Goal: Task Accomplishment & Management: Complete application form

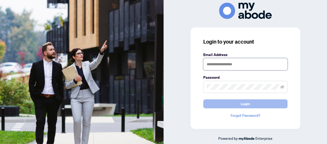
type input "**********"
click at [277, 103] on button "Login" at bounding box center [245, 103] width 84 height 9
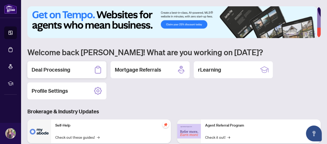
click at [63, 70] on h2 "Deal Processing" at bounding box center [51, 69] width 39 height 7
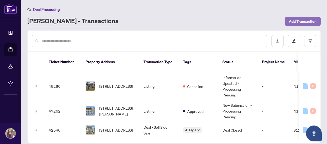
click at [309, 19] on span "Add Transaction" at bounding box center [303, 21] width 28 height 8
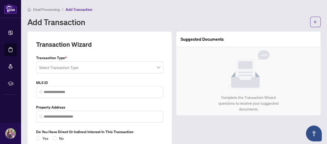
click at [91, 65] on input "search" at bounding box center [97, 68] width 116 height 12
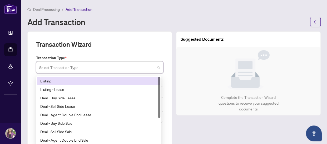
click at [81, 80] on div "Listing" at bounding box center [98, 81] width 117 height 6
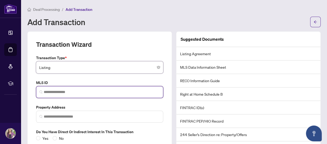
drag, startPoint x: 84, startPoint y: 93, endPoint x: 85, endPoint y: 90, distance: 2.8
click at [84, 92] on input "search" at bounding box center [102, 92] width 116 height 6
paste input "*********"
type input "*********"
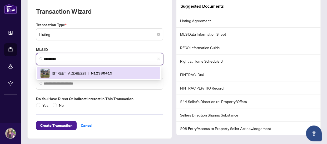
scroll to position [33, 0]
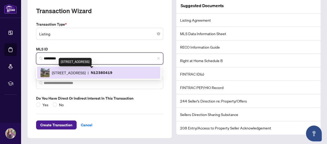
click at [84, 72] on span "[STREET_ADDRESS]" at bounding box center [69, 73] width 34 height 6
type input "**********"
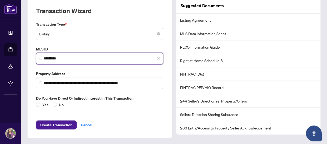
type input "*********"
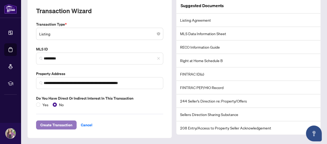
click at [50, 123] on span "Create Transaction" at bounding box center [56, 124] width 32 height 8
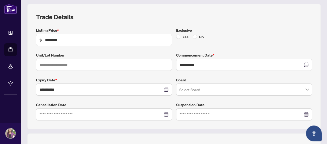
scroll to position [75, 0]
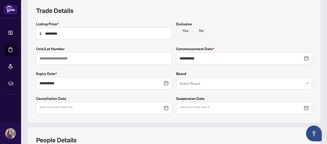
drag, startPoint x: 195, startPoint y: 30, endPoint x: 192, endPoint y: 38, distance: 8.4
click at [197, 31] on span "No" at bounding box center [201, 30] width 9 height 6
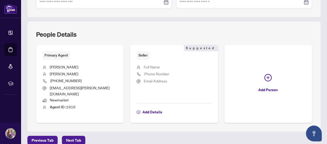
scroll to position [181, 0]
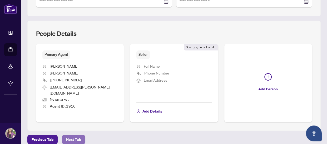
click at [76, 135] on span "Next Tab" at bounding box center [73, 139] width 15 height 8
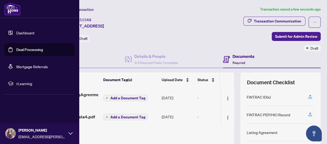
click at [21, 35] on link "Dashboard" at bounding box center [25, 32] width 18 height 5
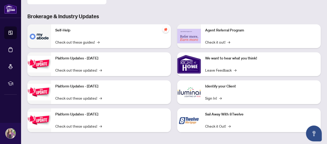
scroll to position [96, 0]
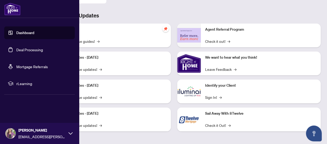
click at [18, 47] on link "Deal Processing" at bounding box center [29, 49] width 27 height 5
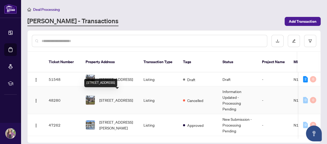
click at [114, 97] on span "[STREET_ADDRESS]" at bounding box center [116, 100] width 34 height 6
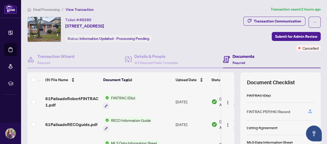
scroll to position [114, 0]
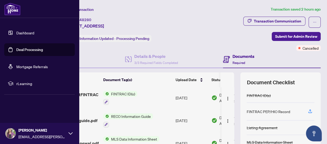
click at [22, 48] on link "Deal Processing" at bounding box center [29, 49] width 27 height 5
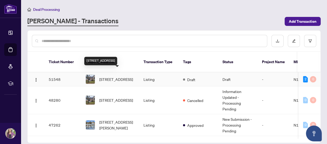
click at [114, 76] on span "[STREET_ADDRESS]" at bounding box center [116, 79] width 34 height 6
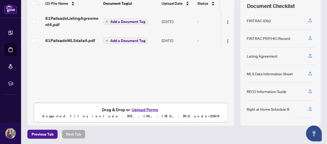
scroll to position [76, 0]
click at [152, 107] on button "Upload Forms" at bounding box center [145, 109] width 30 height 7
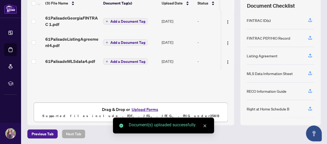
click at [138, 109] on button "Upload Forms" at bounding box center [145, 109] width 30 height 7
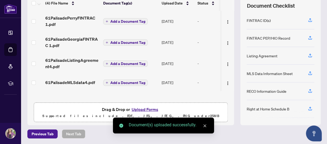
click at [145, 110] on button "Upload Forms" at bounding box center [145, 109] width 30 height 7
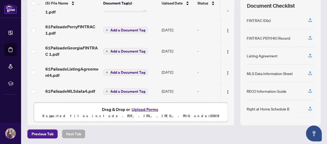
click at [149, 109] on button "Upload Forms" at bounding box center [145, 109] width 30 height 7
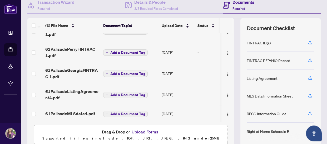
scroll to position [0, 0]
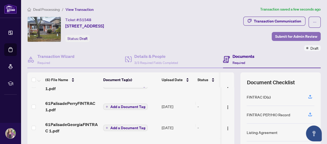
click at [303, 36] on span "Submit for Admin Review" at bounding box center [296, 36] width 42 height 8
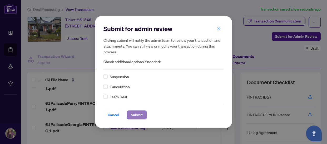
click at [134, 115] on span "Submit" at bounding box center [137, 114] width 12 height 8
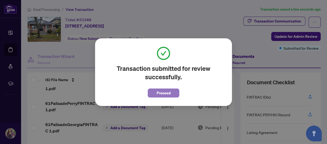
click at [159, 95] on span "Proceed" at bounding box center [164, 93] width 14 height 8
